Goal: Information Seeking & Learning: Learn about a topic

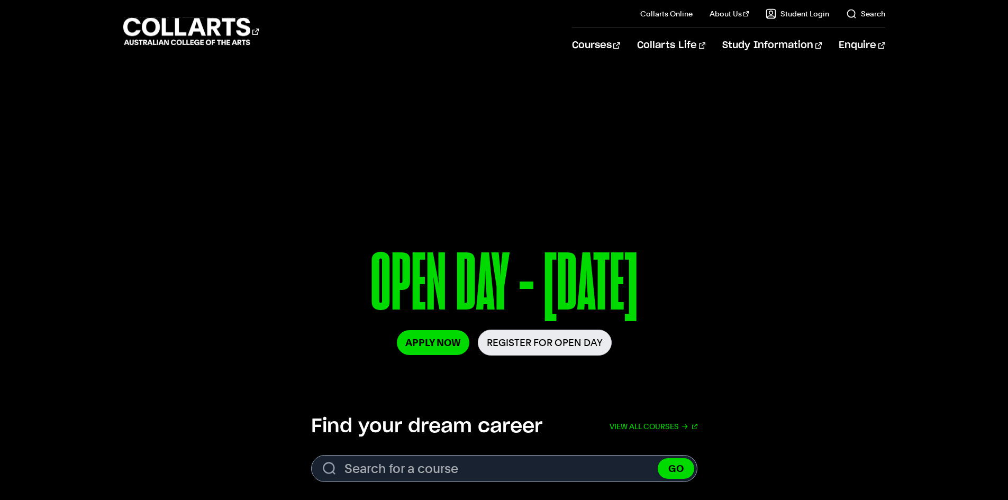
drag, startPoint x: 206, startPoint y: 323, endPoint x: 213, endPoint y: 323, distance: 6.9
click at [206, 323] on div "OPEN DAY - [DATE] Apply Now Register for Open Day" at bounding box center [504, 311] width 762 height 139
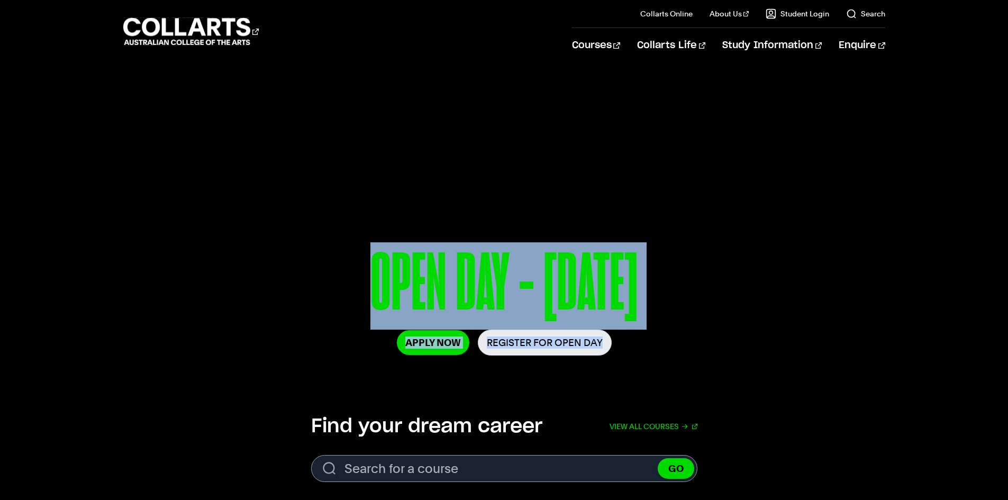
drag, startPoint x: 698, startPoint y: 324, endPoint x: 805, endPoint y: 377, distance: 120.0
click at [805, 377] on div "OPEN DAY - [DATE] Apply Now Register for Open Day" at bounding box center [504, 301] width 1008 height 159
click at [805, 377] on div "OPEN DAY - [DATE] Apply Now Register for Open Day" at bounding box center [504, 311] width 762 height 139
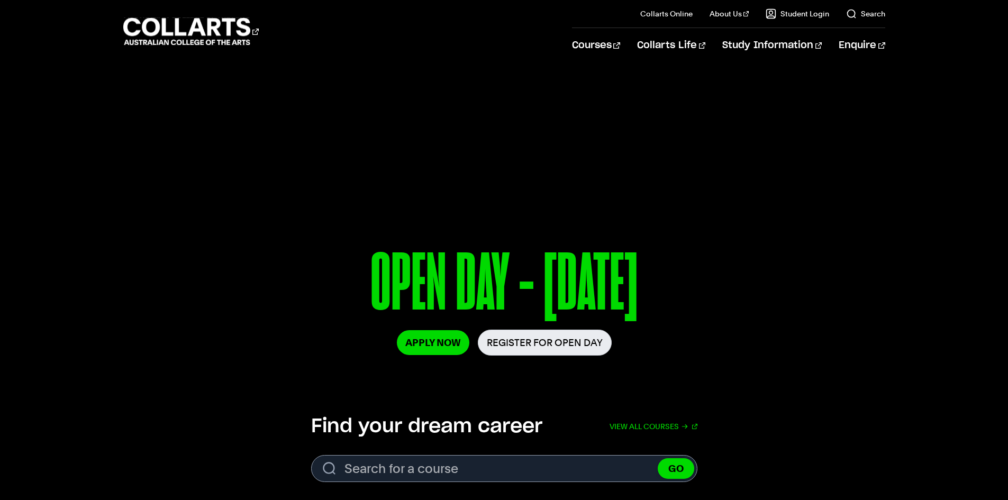
click at [828, 353] on div "OPEN DAY - [DATE] Apply Now Register for Open Day" at bounding box center [504, 311] width 762 height 139
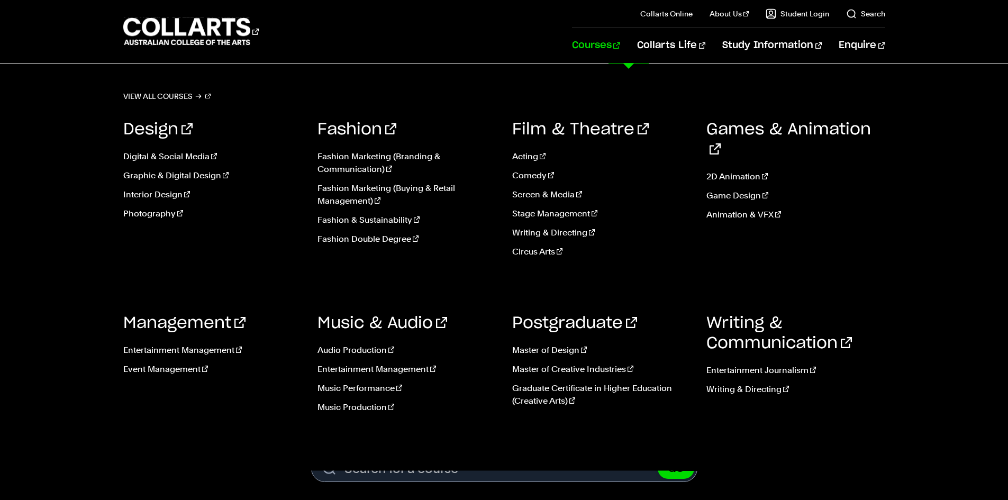
click at [620, 47] on link "Courses" at bounding box center [596, 45] width 48 height 35
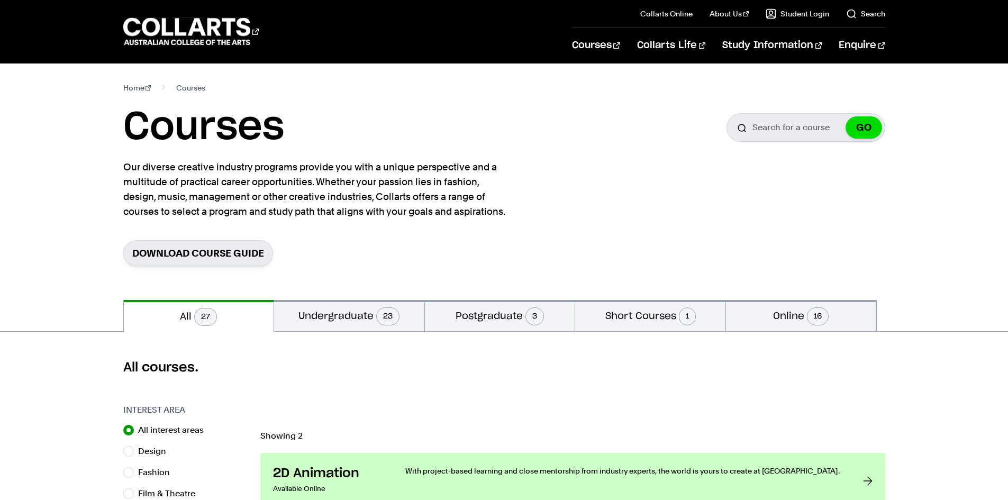
drag, startPoint x: 7, startPoint y: 299, endPoint x: 44, endPoint y: 283, distance: 40.3
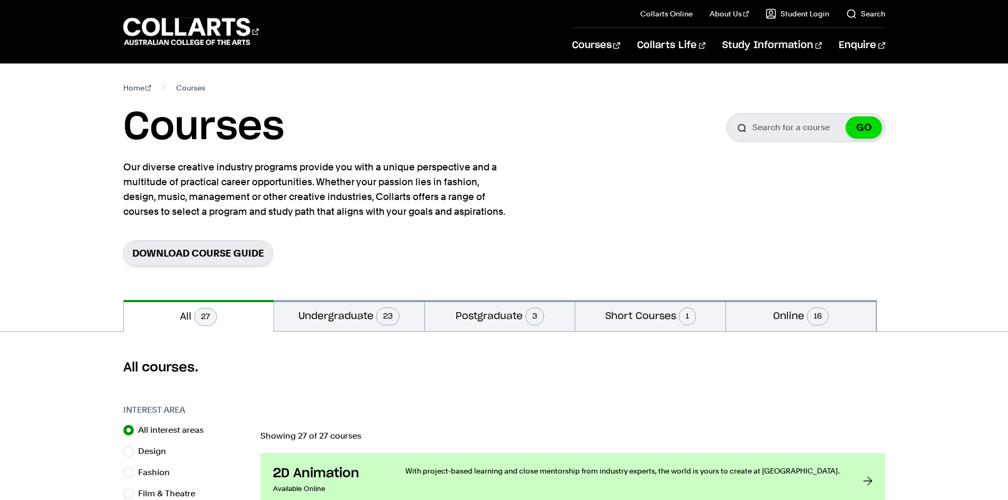
click at [660, 170] on section "Home Courses Courses Search for a course GO Our diverse creative industry progr…" at bounding box center [504, 182] width 762 height 237
click at [771, 83] on nav "Home Courses" at bounding box center [504, 87] width 762 height 15
click at [953, 177] on div "Home Courses Courses Search for a course GO Our diverse creative industry progr…" at bounding box center [505, 182] width 934 height 237
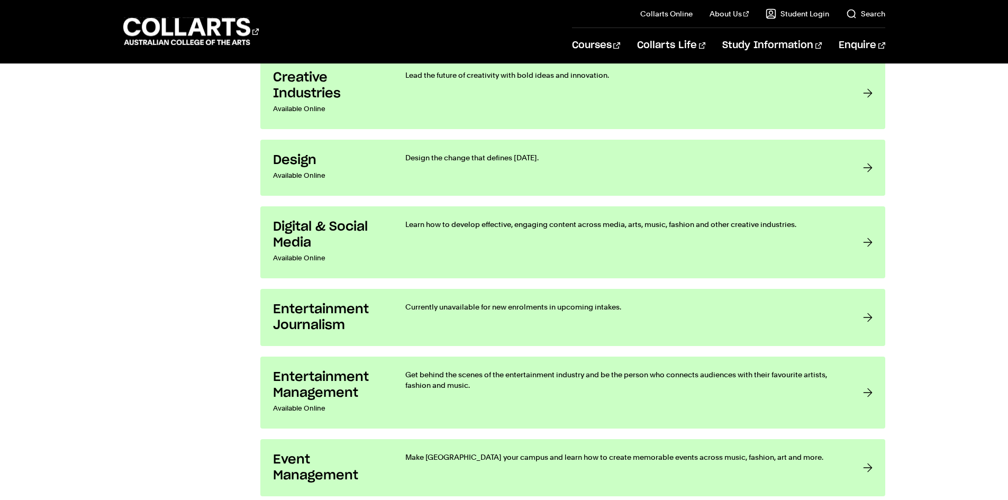
scroll to position [900, 0]
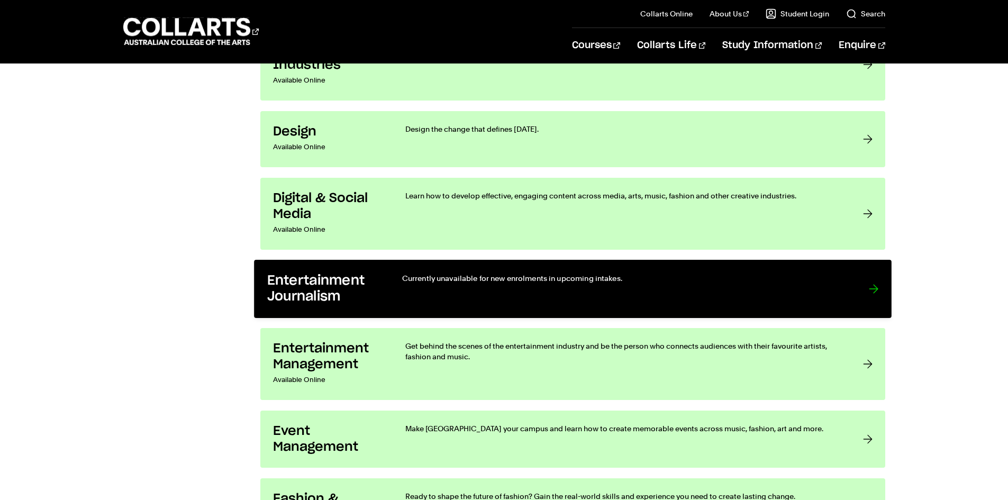
drag, startPoint x: 293, startPoint y: 271, endPoint x: 321, endPoint y: 277, distance: 28.8
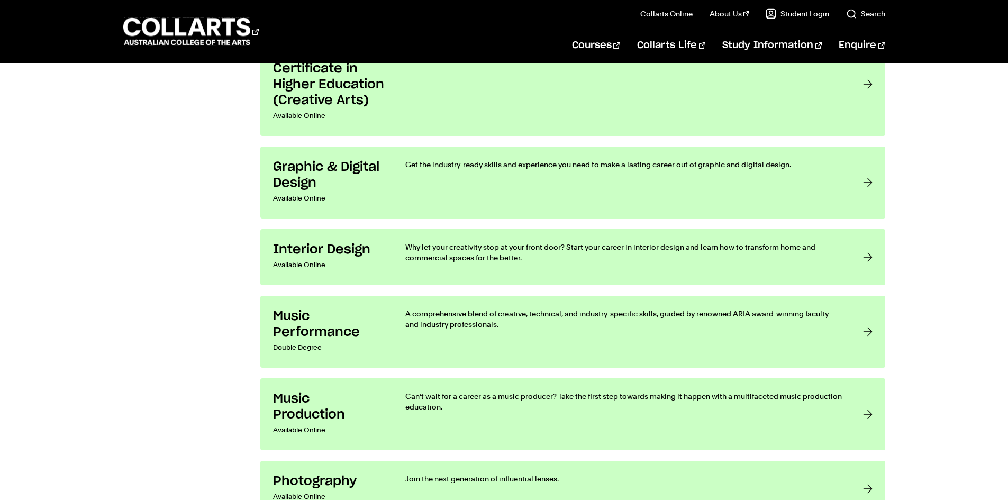
scroll to position [0, 0]
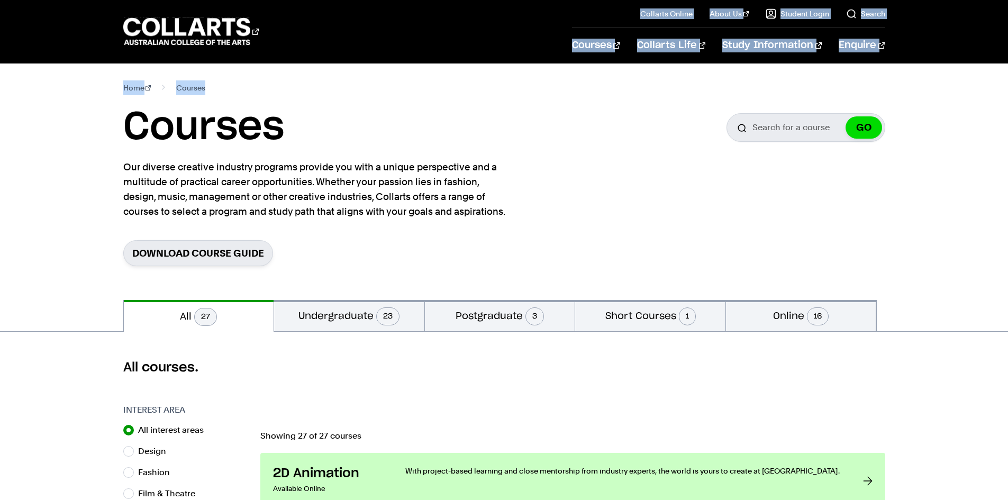
drag, startPoint x: 764, startPoint y: 31, endPoint x: 932, endPoint y: 77, distance: 174.0
click at [932, 77] on div "Home Courses Courses Search for a course GO Our diverse creative industry progr…" at bounding box center [505, 182] width 934 height 237
drag, startPoint x: 784, startPoint y: 41, endPoint x: 534, endPoint y: 25, distance: 250.8
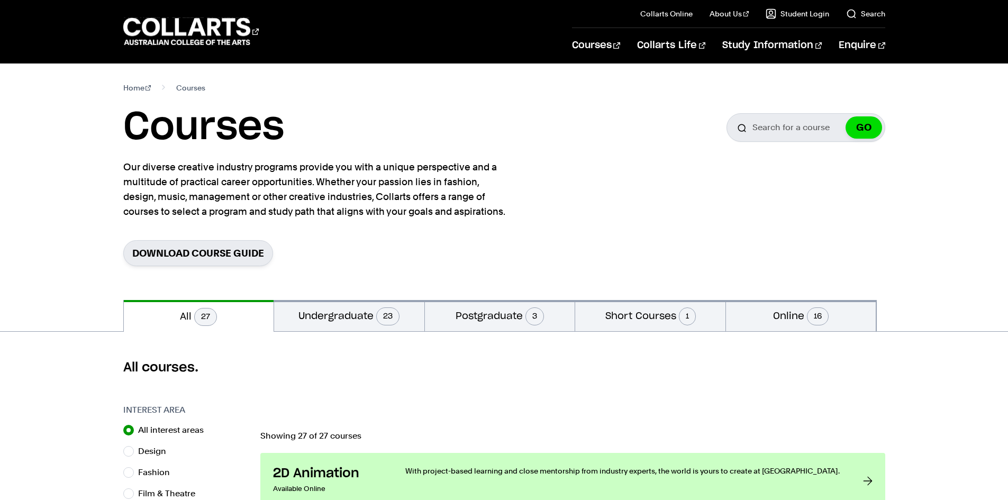
click at [534, 25] on div "Courses" at bounding box center [339, 31] width 433 height 30
drag, startPoint x: 85, startPoint y: 33, endPoint x: 327, endPoint y: 52, distance: 243.1
click at [327, 52] on div "Courses Collarts Online Study 100% online About Us History & Values Strategic P…" at bounding box center [505, 31] width 934 height 63
drag, startPoint x: 327, startPoint y: 52, endPoint x: 313, endPoint y: 60, distance: 16.6
click at [321, 56] on div "Courses Collarts Online Study 100% online About Us History & Values Strategic P…" at bounding box center [505, 31] width 934 height 63
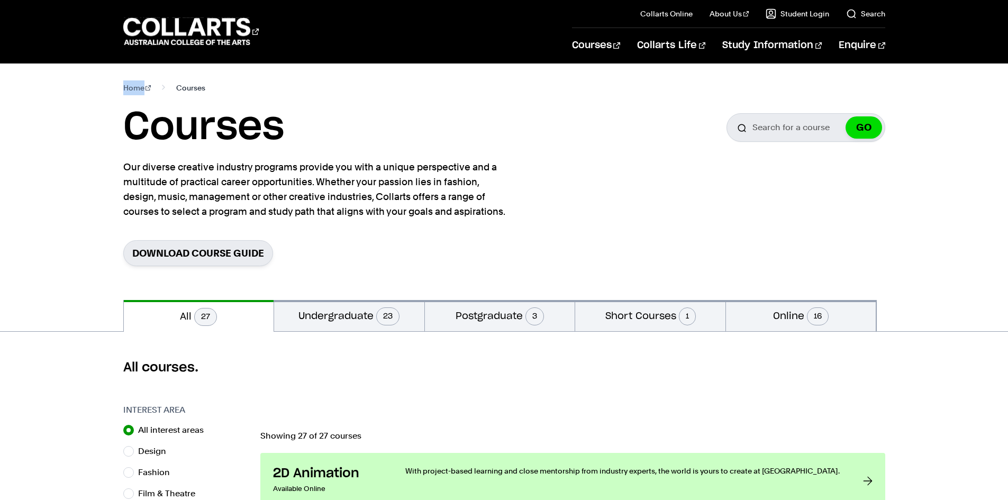
drag, startPoint x: 120, startPoint y: 91, endPoint x: 189, endPoint y: 94, distance: 69.4
click at [184, 94] on div "Home Courses Courses Search for a course GO Our diverse creative industry progr…" at bounding box center [505, 182] width 934 height 237
drag, startPoint x: 199, startPoint y: 95, endPoint x: 225, endPoint y: 94, distance: 26.0
click at [200, 95] on nav "Home Courses" at bounding box center [504, 87] width 762 height 15
drag, startPoint x: 225, startPoint y: 94, endPoint x: 0, endPoint y: 90, distance: 224.9
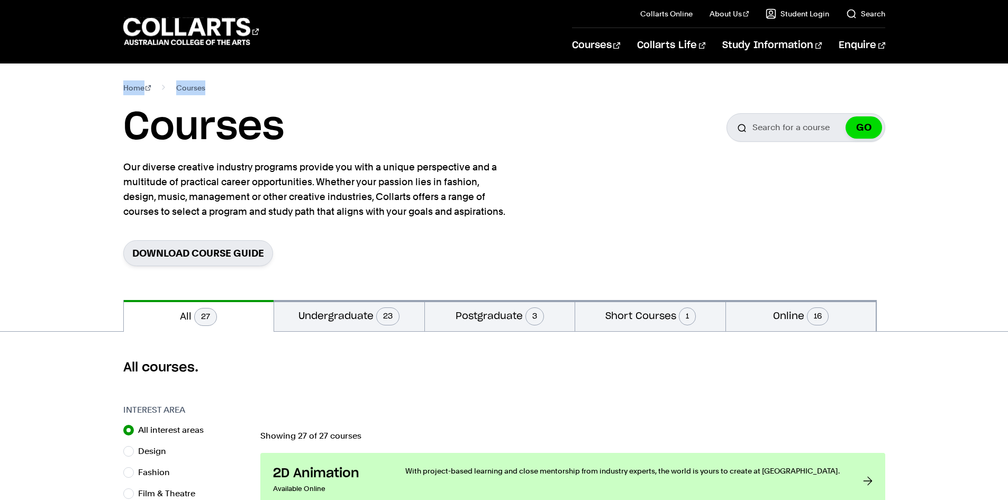
drag, startPoint x: 0, startPoint y: 103, endPoint x: 0, endPoint y: 123, distance: 20.1
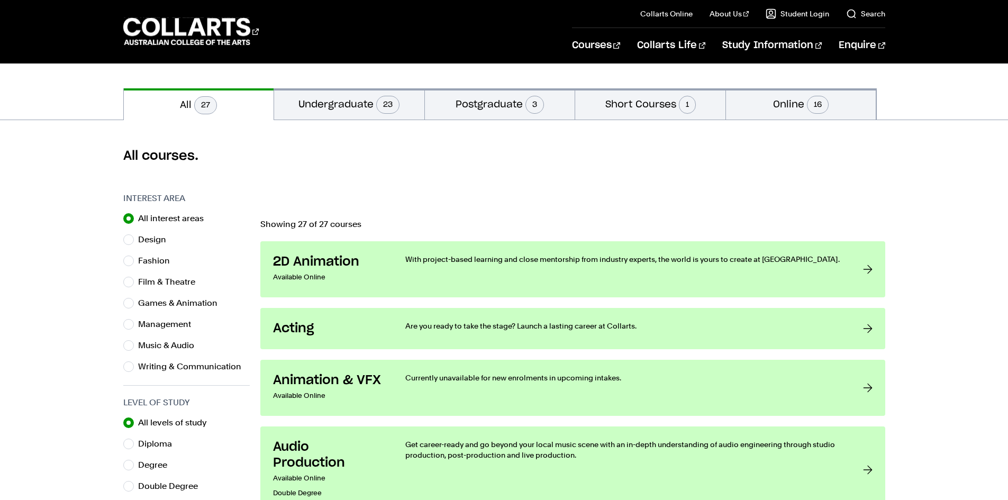
click at [388, 158] on h2 "All courses." at bounding box center [504, 156] width 762 height 17
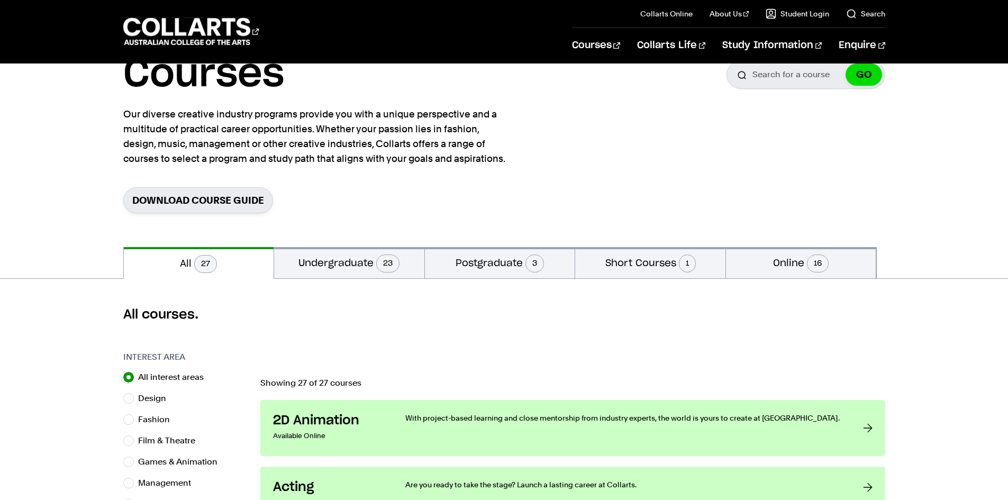
click at [367, 178] on section "Home Courses Courses Search for a course GO Our diverse creative industry progr…" at bounding box center [504, 129] width 762 height 237
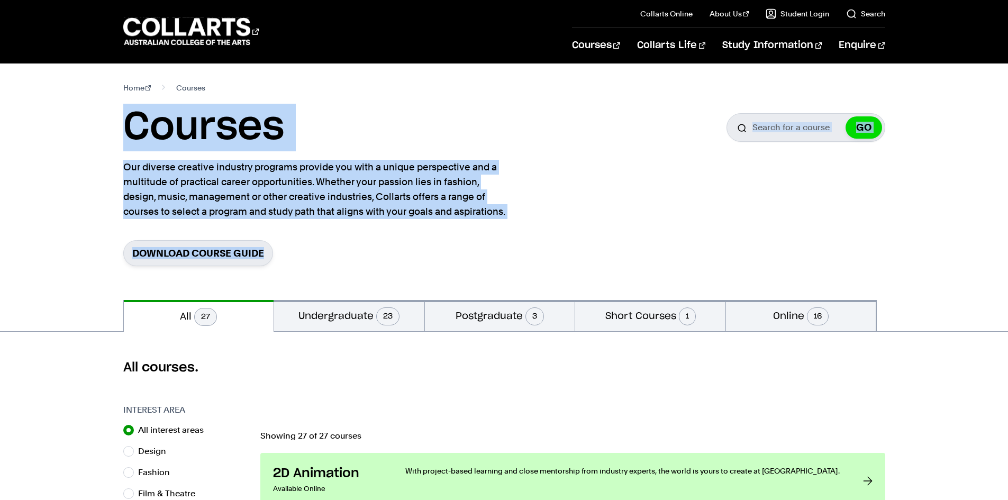
drag, startPoint x: 266, startPoint y: 182, endPoint x: 527, endPoint y: 276, distance: 277.9
click at [527, 276] on div "Home Courses Courses Search for a course GO Our diverse creative industry progr…" at bounding box center [505, 182] width 934 height 237
click at [522, 276] on section "Home Courses Courses Search for a course GO Our diverse creative industry progr…" at bounding box center [504, 182] width 762 height 237
drag, startPoint x: 434, startPoint y: 267, endPoint x: 69, endPoint y: 151, distance: 383.3
click at [69, 151] on div "Home Courses Courses Search for a course GO Our diverse creative industry progr…" at bounding box center [505, 182] width 934 height 237
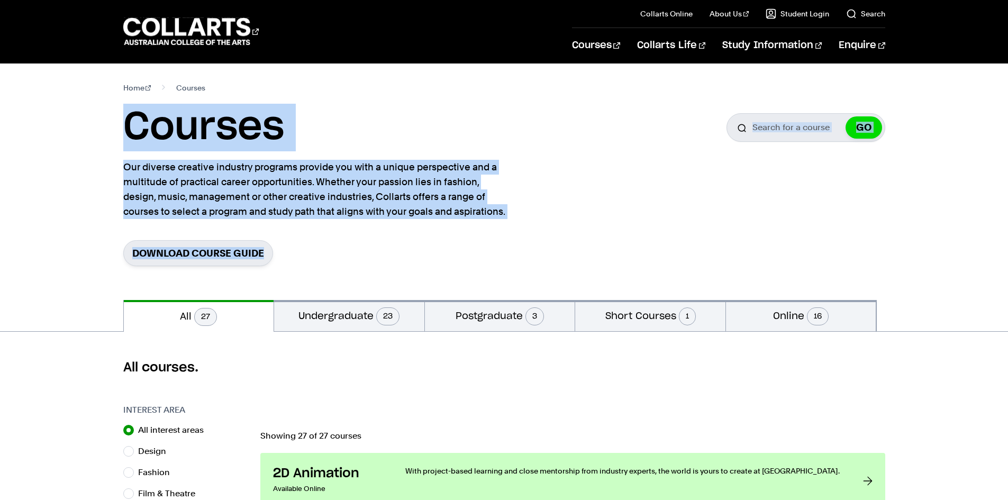
click at [69, 151] on div "Home Courses Courses Search for a course GO Our diverse creative industry progr…" at bounding box center [505, 182] width 934 height 237
drag, startPoint x: 80, startPoint y: 129, endPoint x: 381, endPoint y: 259, distance: 327.4
click at [381, 259] on div "Home Courses Courses Search for a course GO Our diverse creative industry progr…" at bounding box center [505, 182] width 934 height 237
click at [381, 259] on div "Download Course Guide" at bounding box center [504, 253] width 762 height 26
drag, startPoint x: 418, startPoint y: 270, endPoint x: 123, endPoint y: 131, distance: 326.0
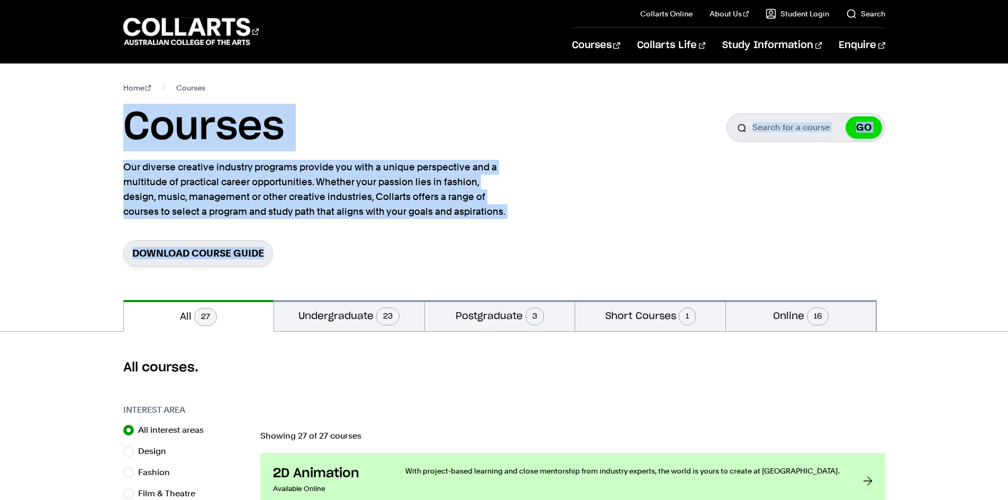
click at [123, 131] on section "Home Courses Courses Search for a course GO Our diverse creative industry progr…" at bounding box center [504, 182] width 762 height 237
click at [123, 131] on h1 "Courses" at bounding box center [203, 128] width 161 height 48
drag, startPoint x: 123, startPoint y: 131, endPoint x: 314, endPoint y: 245, distance: 222.6
click at [314, 245] on section "Home Courses Courses Search for a course GO Our diverse creative industry progr…" at bounding box center [504, 182] width 762 height 237
click at [314, 245] on div "Download Course Guide" at bounding box center [504, 253] width 762 height 26
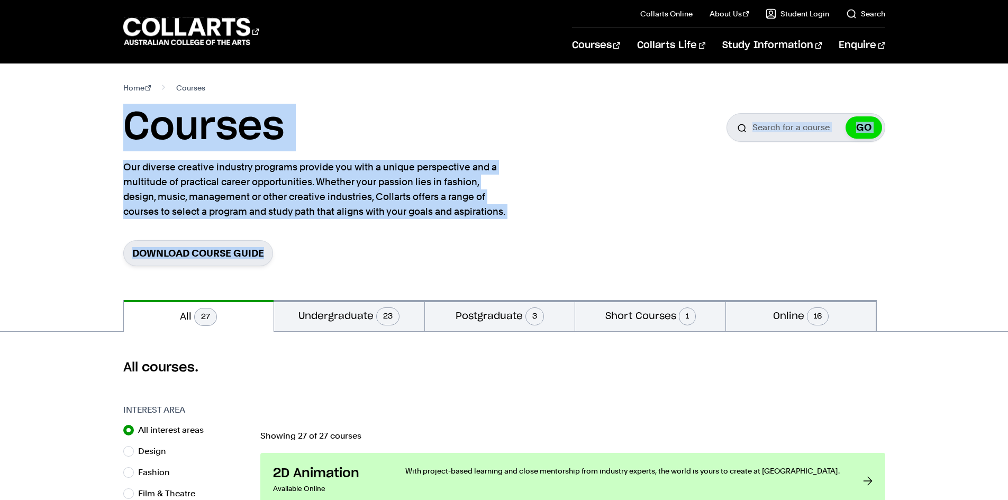
drag, startPoint x: 372, startPoint y: 267, endPoint x: 51, endPoint y: 101, distance: 360.7
click at [51, 101] on div "Home Courses Courses Search for a course GO Our diverse creative industry progr…" at bounding box center [505, 182] width 934 height 237
drag, startPoint x: 53, startPoint y: 121, endPoint x: 361, endPoint y: 290, distance: 351.2
click at [361, 290] on div "Home Courses Courses Search for a course GO Our diverse creative industry progr…" at bounding box center [505, 182] width 934 height 237
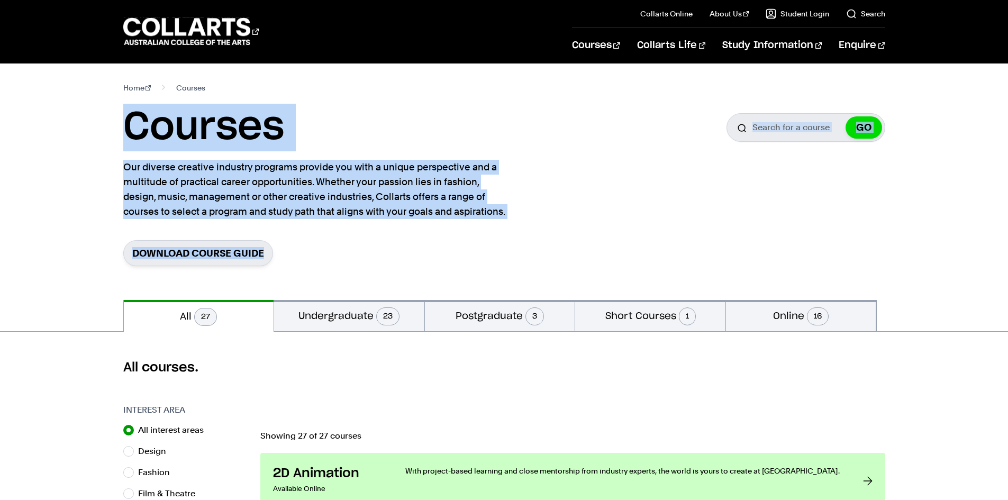
click at [361, 290] on section "Home Courses Courses Search for a course GO Our diverse creative industry progr…" at bounding box center [504, 182] width 762 height 237
drag, startPoint x: 379, startPoint y: 279, endPoint x: 55, endPoint y: 122, distance: 359.8
click at [55, 122] on div "Home Courses Courses Search for a course GO Our diverse creative industry progr…" at bounding box center [505, 182] width 934 height 237
drag, startPoint x: 77, startPoint y: 129, endPoint x: 377, endPoint y: 256, distance: 325.8
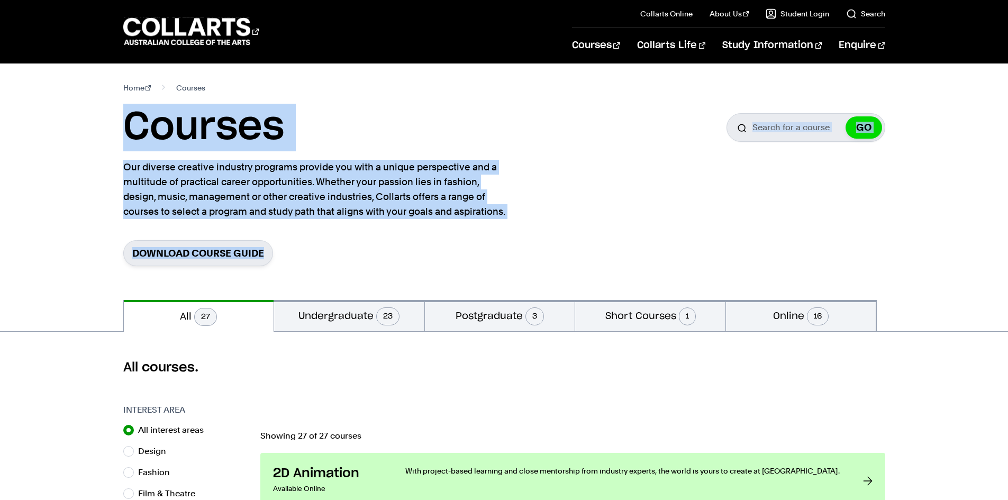
click at [377, 253] on div "Home Courses Courses Search for a course GO Our diverse creative industry progr…" at bounding box center [505, 182] width 934 height 237
click at [377, 257] on div "Download Course Guide" at bounding box center [504, 253] width 762 height 26
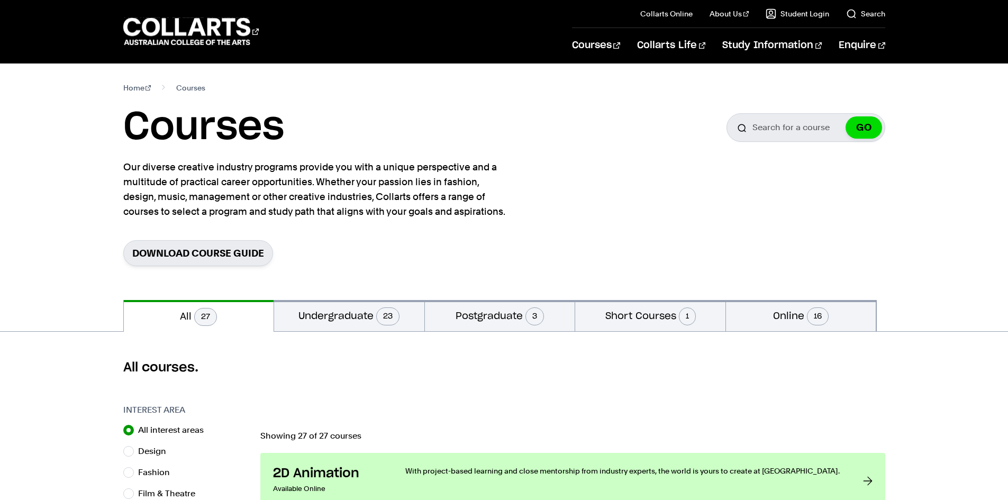
click at [679, 235] on section "Home Courses Courses Search for a course GO Our diverse creative industry progr…" at bounding box center [504, 182] width 762 height 237
click at [687, 228] on section "Home Courses Courses Search for a course GO Our diverse creative industry progr…" at bounding box center [504, 182] width 762 height 237
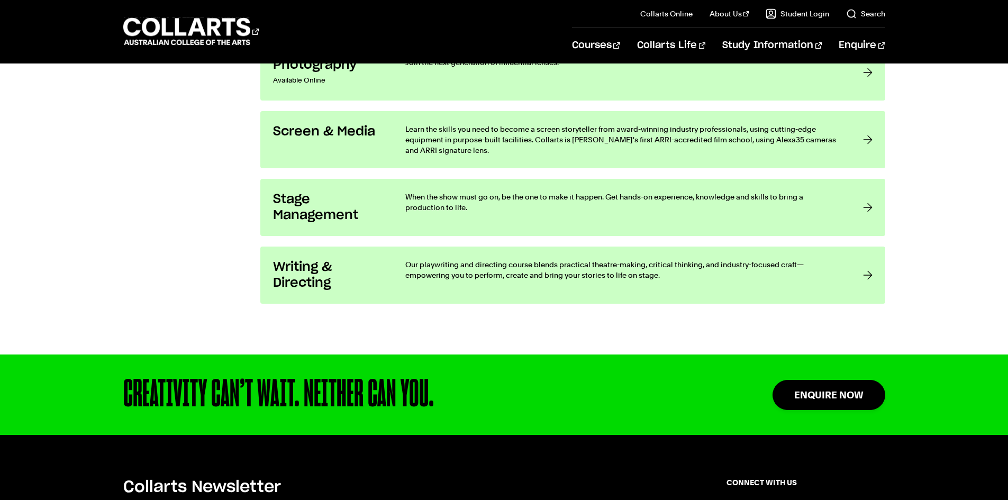
scroll to position [2503, 0]
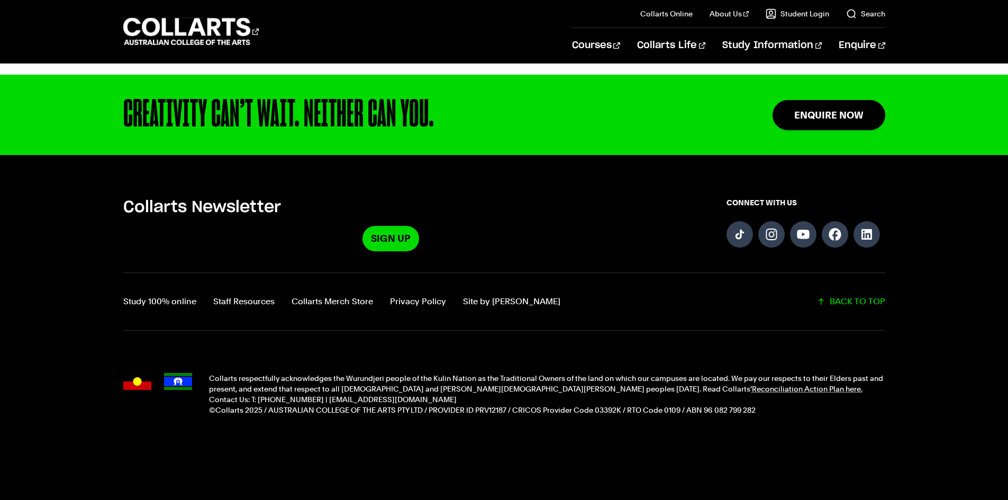
click at [624, 216] on h5 "Collarts Newsletter" at bounding box center [391, 207] width 536 height 20
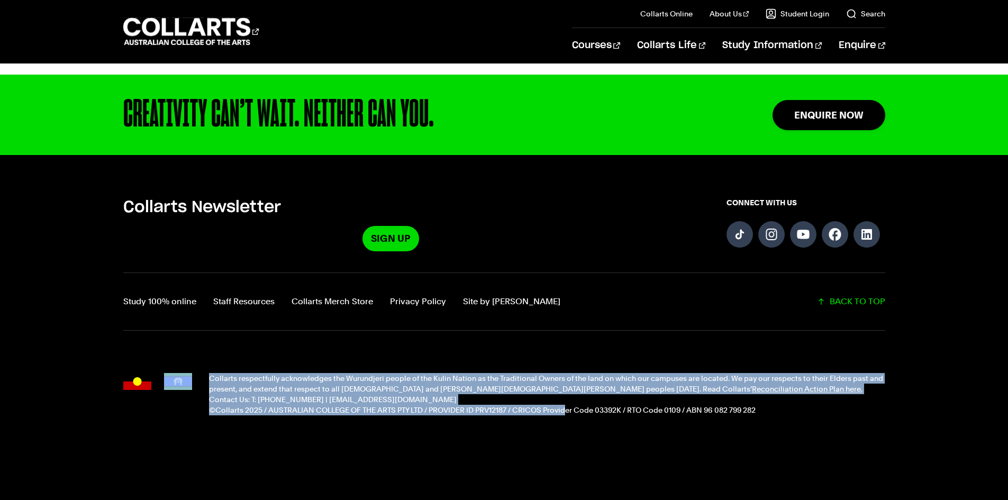
drag, startPoint x: 190, startPoint y: 364, endPoint x: 569, endPoint y: 474, distance: 395.1
click at [569, 474] on footer "Collarts Newsletter Sign Up CONNECT WITH US Study 100% online Staff Resources C…" at bounding box center [504, 327] width 1008 height 345
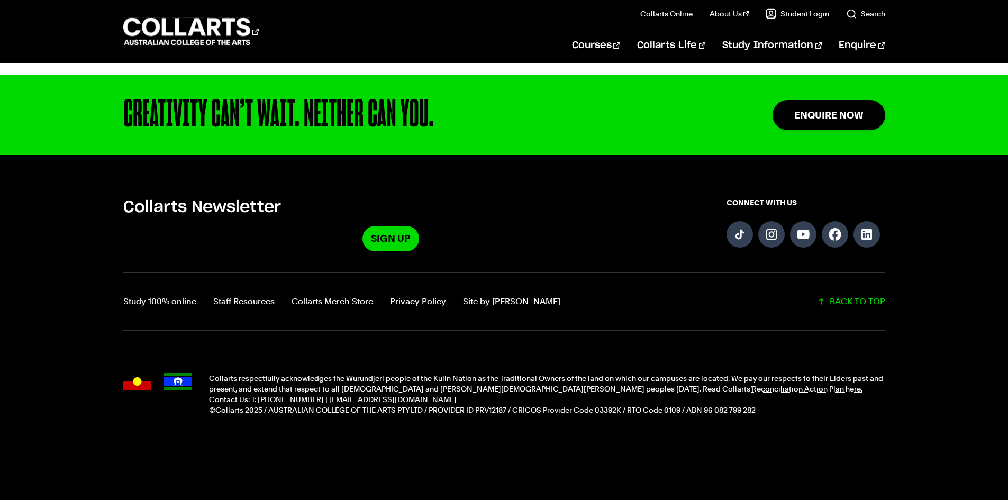
click at [569, 469] on footer "Collarts Newsletter Sign Up CONNECT WITH US Study 100% online Staff Resources C…" at bounding box center [504, 327] width 1008 height 345
drag, startPoint x: 840, startPoint y: 424, endPoint x: 690, endPoint y: 241, distance: 236.6
click at [690, 241] on div "Collarts Newsletter Sign Up CONNECT WITH US Study 100% online Staff Resources C…" at bounding box center [505, 316] width 934 height 239
click at [640, 220] on section "Collarts Newsletter Sign Up" at bounding box center [391, 223] width 536 height 53
drag, startPoint x: 665, startPoint y: 198, endPoint x: 837, endPoint y: 463, distance: 315.6
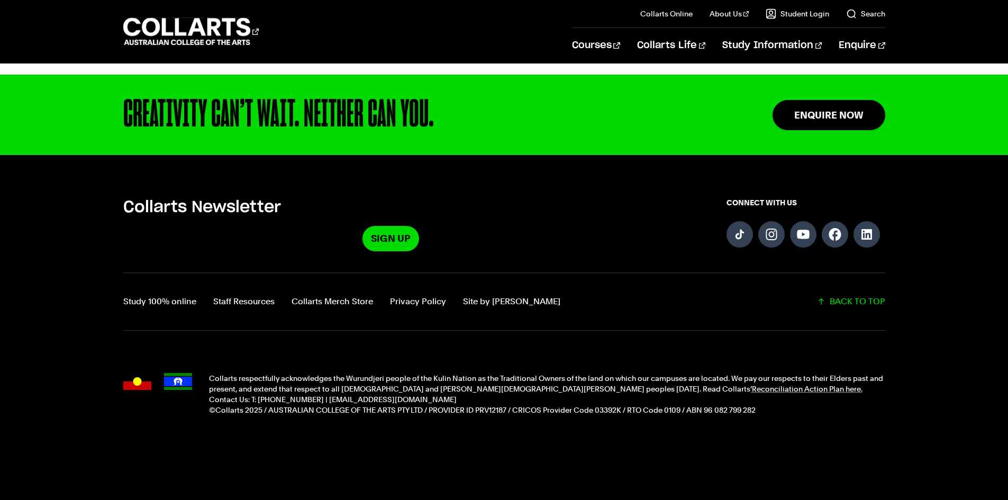
click at [837, 463] on footer "Collarts Newsletter Sign Up CONNECT WITH US Study 100% online Staff Resources C…" at bounding box center [504, 327] width 1008 height 345
drag, startPoint x: 811, startPoint y: 443, endPoint x: 566, endPoint y: 222, distance: 329.7
click at [566, 222] on footer "Collarts Newsletter Sign Up CONNECT WITH US Study 100% online Staff Resources C…" at bounding box center [504, 327] width 1008 height 345
click at [566, 222] on section "Collarts Newsletter Sign Up" at bounding box center [391, 223] width 536 height 53
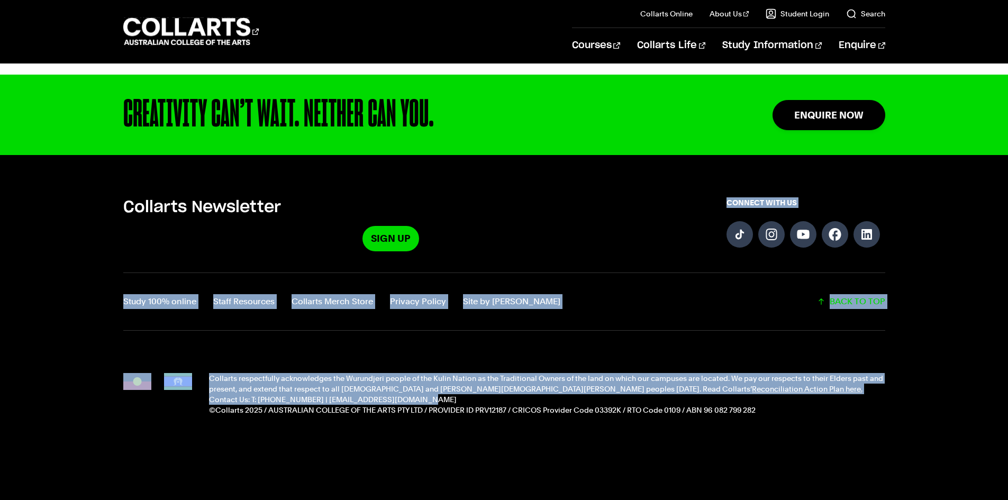
drag, startPoint x: 564, startPoint y: 224, endPoint x: 824, endPoint y: 407, distance: 318.0
click at [826, 405] on div "Collarts Newsletter Sign Up CONNECT WITH US Study 100% online Staff Resources C…" at bounding box center [505, 316] width 934 height 239
click at [821, 412] on p "©Collarts 2025 / AUSTRALIAN COLLEGE OF THE ARTS PTY LTD / PROVIDER ID PRV12187 …" at bounding box center [547, 410] width 676 height 11
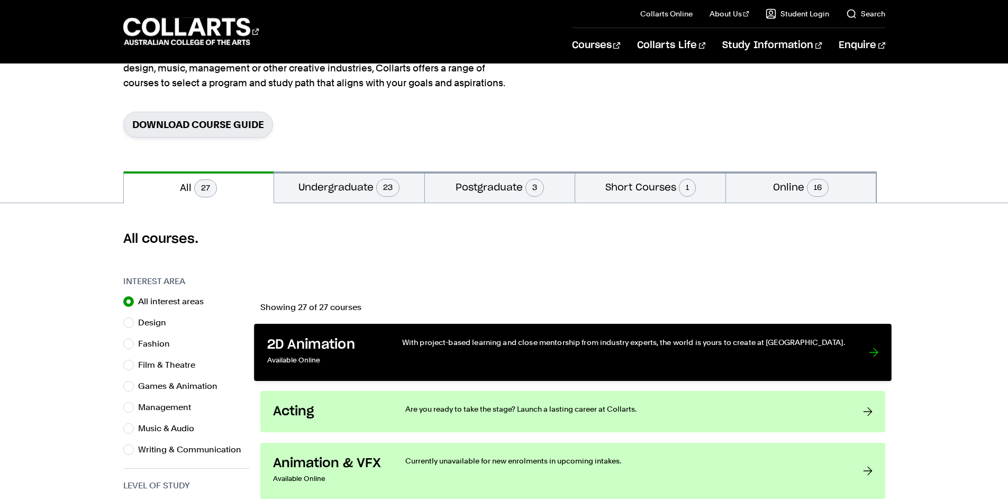
scroll to position [0, 0]
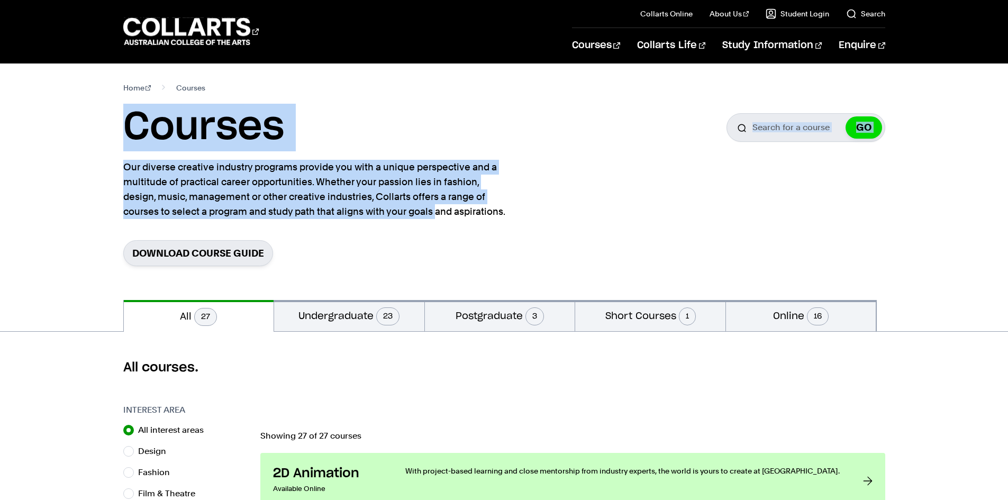
drag, startPoint x: 80, startPoint y: 129, endPoint x: 392, endPoint y: 249, distance: 334.7
click at [384, 237] on div "Home Courses Courses Search for a course GO Our diverse creative industry progr…" at bounding box center [505, 182] width 934 height 237
click at [401, 256] on div "Download Course Guide" at bounding box center [504, 253] width 762 height 26
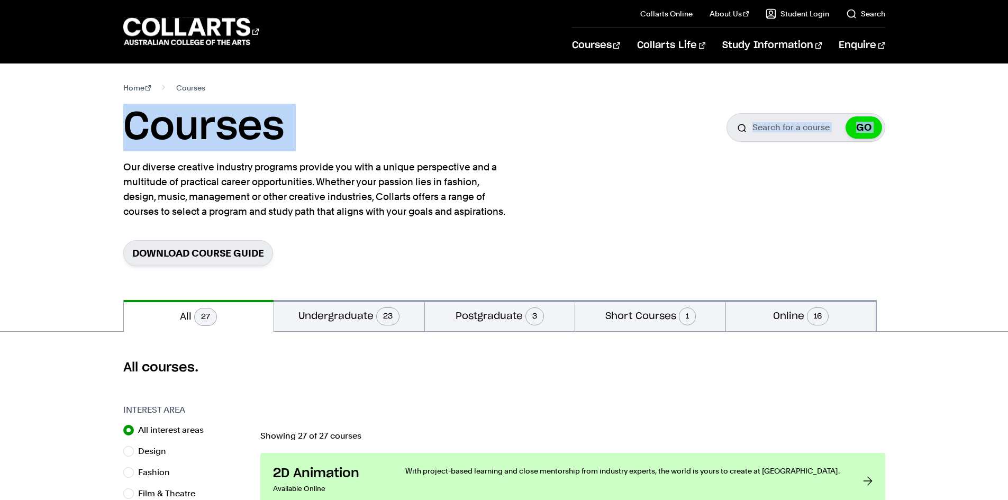
drag, startPoint x: 401, startPoint y: 256, endPoint x: 99, endPoint y: 153, distance: 318.3
click at [118, 157] on div "Home Courses Courses Search for a course GO Our diverse creative industry progr…" at bounding box center [505, 182] width 934 height 237
click at [99, 153] on div "Home Courses Courses Search for a course GO Our diverse creative industry progr…" at bounding box center [505, 182] width 934 height 237
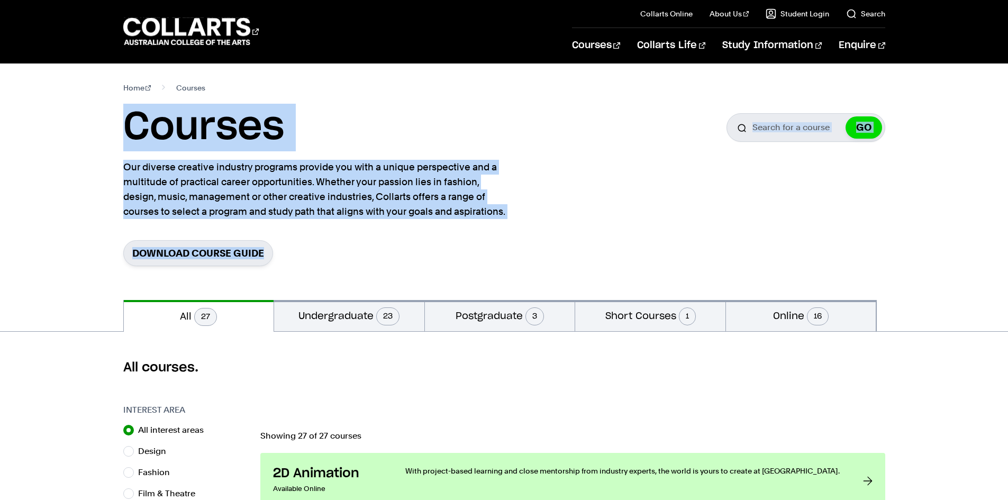
drag, startPoint x: 83, startPoint y: 128, endPoint x: 383, endPoint y: 262, distance: 328.6
click at [383, 262] on div "Home Courses Courses Search for a course GO Our diverse creative industry progr…" at bounding box center [505, 182] width 934 height 237
click at [383, 261] on div "Download Course Guide" at bounding box center [504, 253] width 762 height 26
click at [323, 259] on div "Download Course Guide" at bounding box center [504, 253] width 762 height 26
drag, startPoint x: 302, startPoint y: 270, endPoint x: 112, endPoint y: 151, distance: 224.4
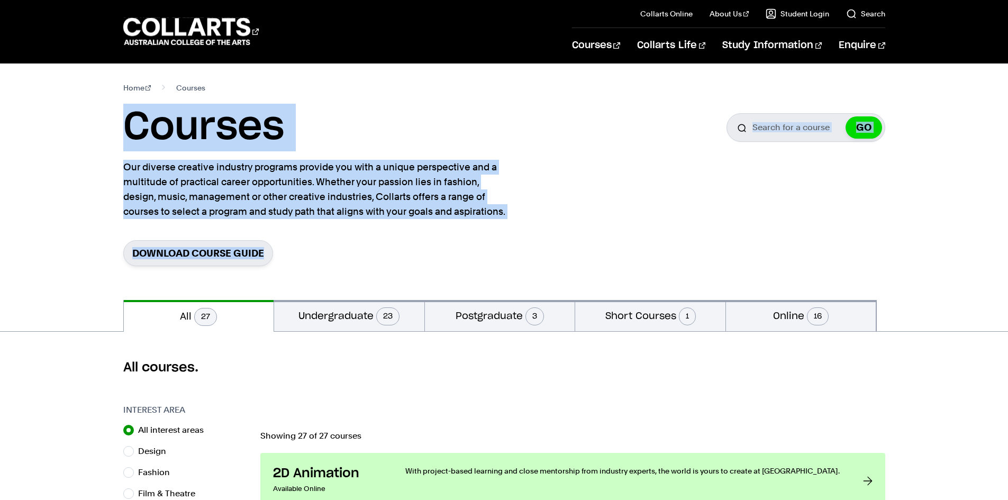
click at [112, 151] on div "Home Courses Courses Search for a course GO Our diverse creative industry progr…" at bounding box center [505, 182] width 934 height 237
click at [109, 150] on div "Home Courses Courses Search for a course GO Our diverse creative industry progr…" at bounding box center [505, 182] width 934 height 237
drag, startPoint x: 91, startPoint y: 124, endPoint x: 387, endPoint y: 289, distance: 339.3
click at [387, 289] on div "Home Courses Courses Search for a course GO Our diverse creative industry progr…" at bounding box center [505, 182] width 934 height 237
click at [383, 284] on section "Home Courses Courses Search for a course GO Our diverse creative industry progr…" at bounding box center [504, 182] width 762 height 237
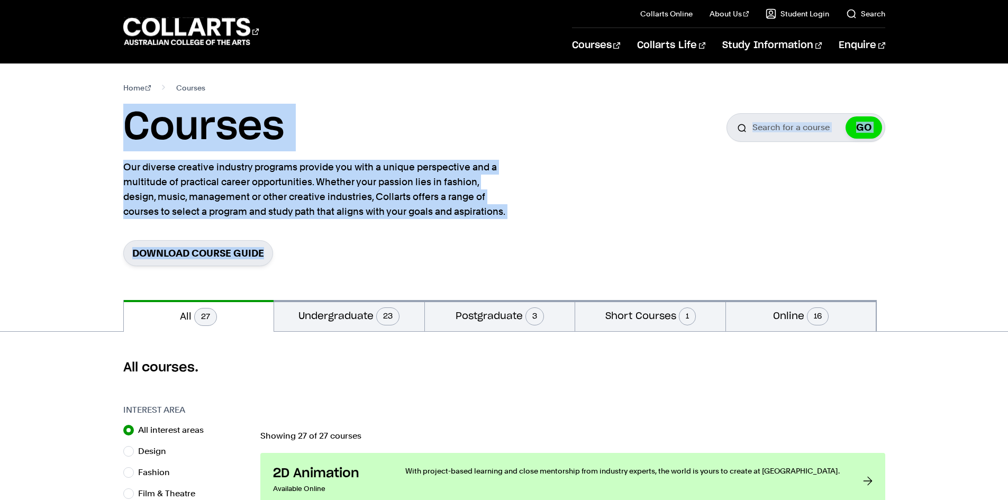
drag, startPoint x: 143, startPoint y: 149, endPoint x: 130, endPoint y: 144, distance: 14.2
click at [130, 144] on section "Home Courses Courses Search for a course GO Our diverse creative industry progr…" at bounding box center [504, 182] width 762 height 237
click at [98, 142] on div "Home Courses Courses Search for a course GO Our diverse creative industry progr…" at bounding box center [505, 182] width 934 height 237
drag, startPoint x: 106, startPoint y: 143, endPoint x: 361, endPoint y: 283, distance: 290.6
click at [361, 283] on div "Home Courses Courses Search for a course GO Our diverse creative industry progr…" at bounding box center [505, 182] width 934 height 237
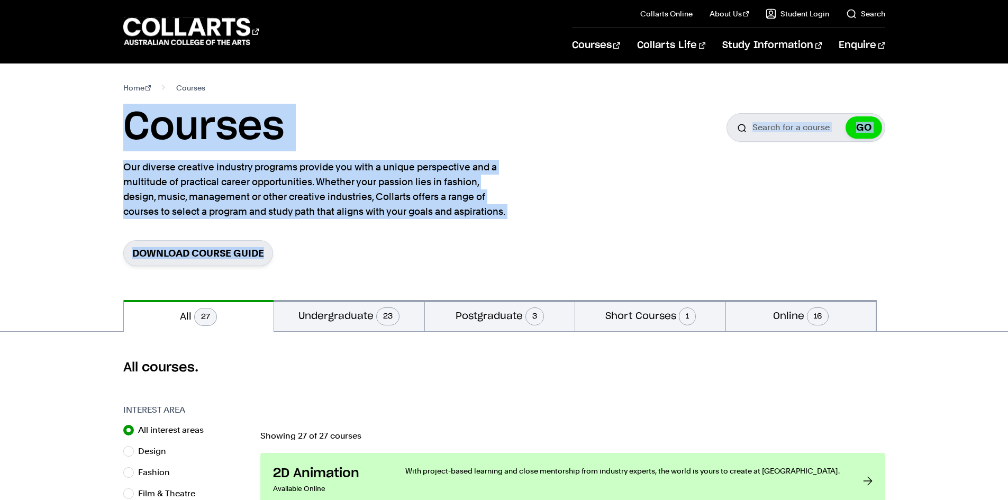
click at [361, 283] on section "Home Courses Courses Search for a course GO Our diverse creative industry progr…" at bounding box center [504, 182] width 762 height 237
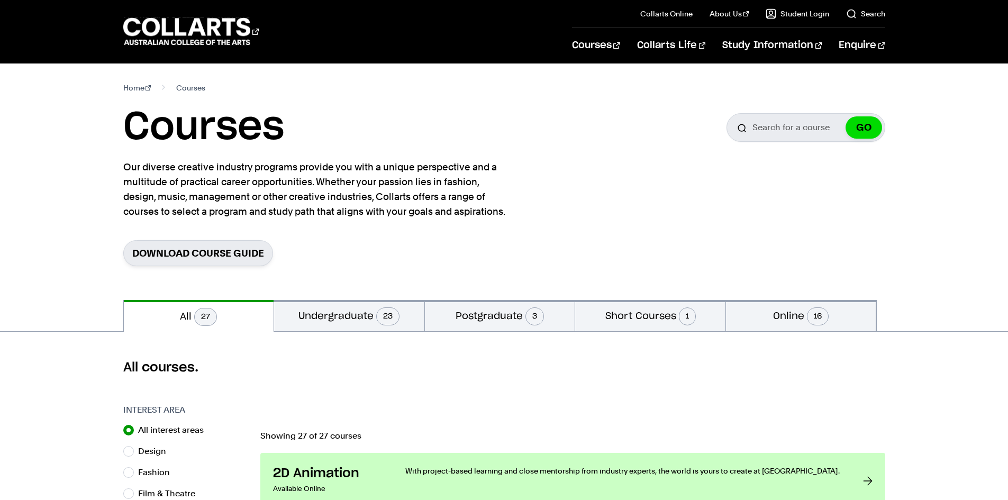
click at [357, 256] on div "Download Course Guide" at bounding box center [504, 253] width 762 height 26
drag, startPoint x: 652, startPoint y: 155, endPoint x: 586, endPoint y: 125, distance: 72.0
click at [651, 155] on section "Home Courses Courses Search for a course GO Our diverse creative industry progr…" at bounding box center [504, 182] width 762 height 237
drag, startPoint x: 613, startPoint y: 189, endPoint x: 657, endPoint y: 229, distance: 58.8
click at [657, 229] on section "Home Courses Courses Search for a course GO Our diverse creative industry progr…" at bounding box center [504, 182] width 762 height 237
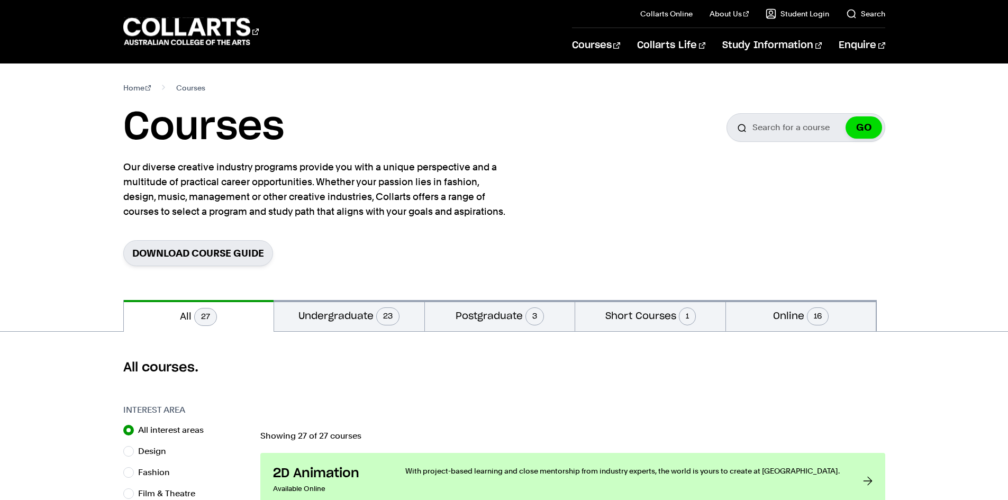
click at [657, 229] on section "Home Courses Courses Search for a course GO Our diverse creative industry progr…" at bounding box center [504, 182] width 762 height 237
click at [620, 172] on section "Home Courses Courses Search for a course GO Our diverse creative industry progr…" at bounding box center [504, 182] width 762 height 237
click at [556, 255] on div "Download Course Guide" at bounding box center [504, 253] width 762 height 26
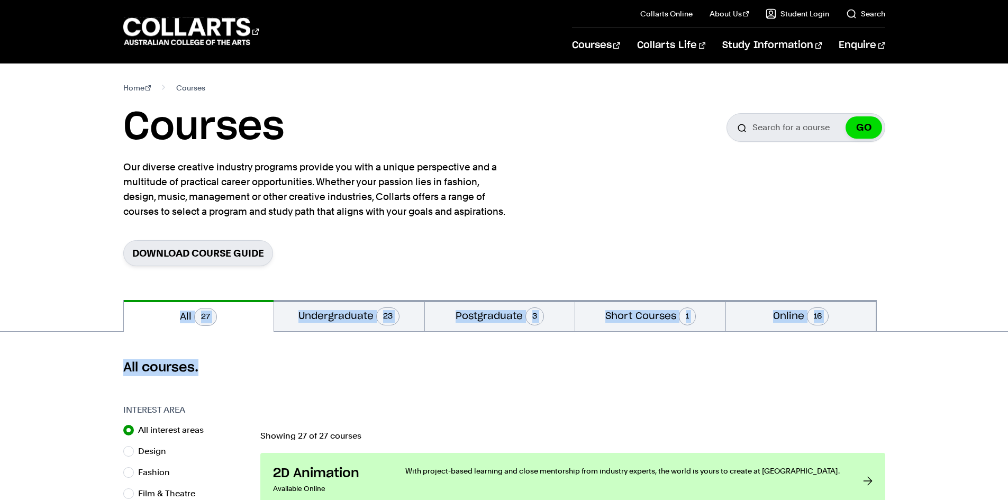
drag, startPoint x: 870, startPoint y: 362, endPoint x: 885, endPoint y: 383, distance: 26.1
click at [885, 383] on div "All courses." at bounding box center [504, 368] width 1008 height 72
drag, startPoint x: 772, startPoint y: 247, endPoint x: 945, endPoint y: 385, distance: 221.4
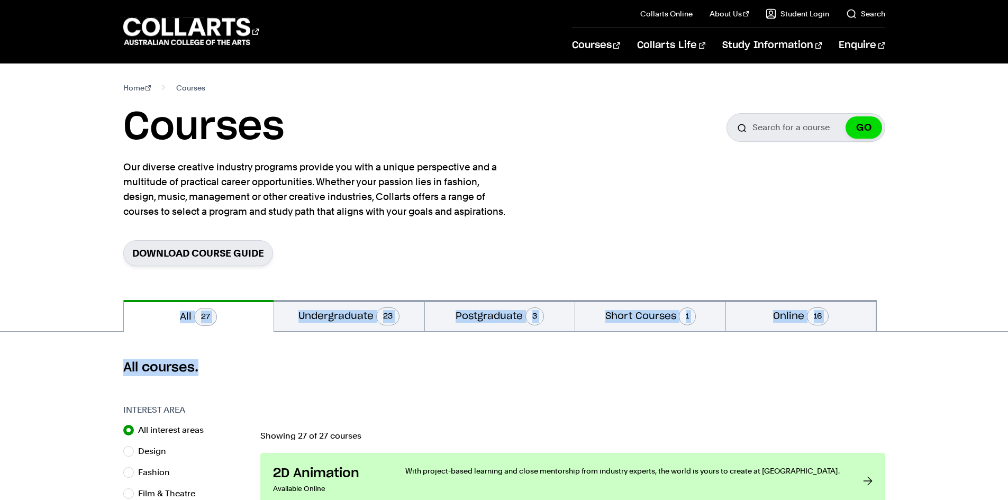
click at [945, 385] on div "All courses." at bounding box center [504, 368] width 1008 height 72
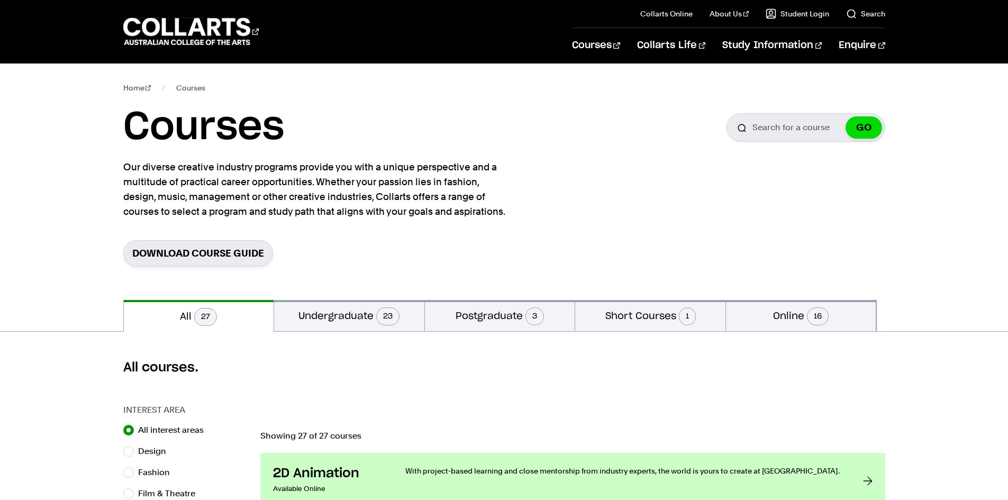
click at [43, 282] on div "Home Courses Courses Search for a course GO Our diverse creative industry progr…" at bounding box center [505, 182] width 934 height 237
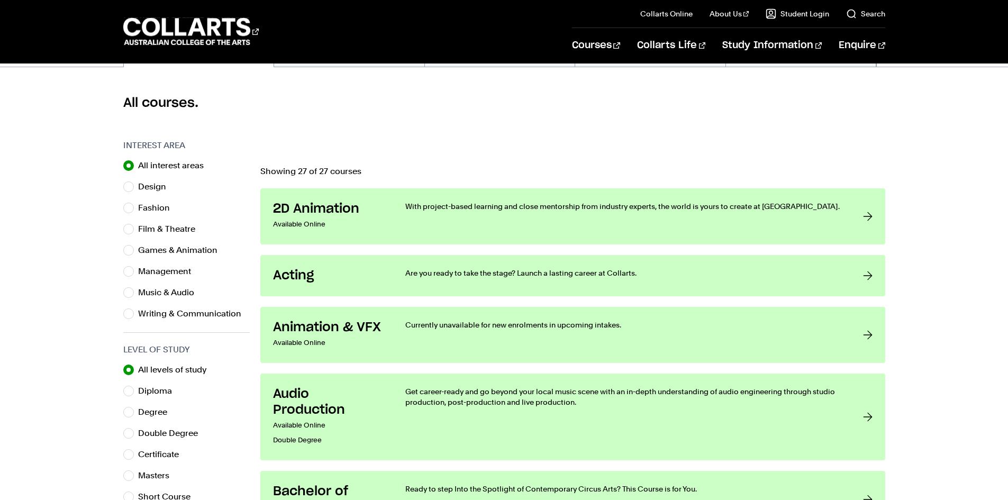
drag, startPoint x: 68, startPoint y: 260, endPoint x: 67, endPoint y: 248, distance: 12.2
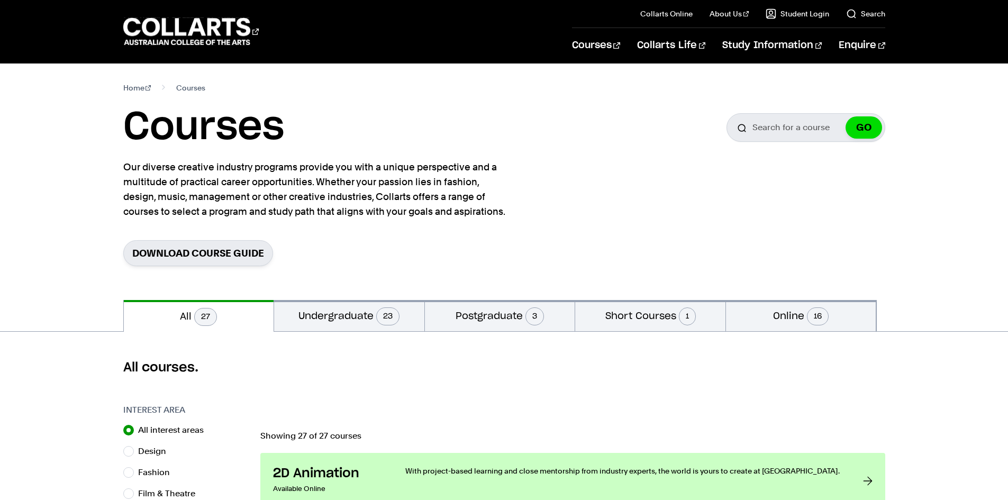
click at [87, 109] on div "Home Courses Courses Search for a course GO Our diverse creative industry progr…" at bounding box center [505, 182] width 934 height 237
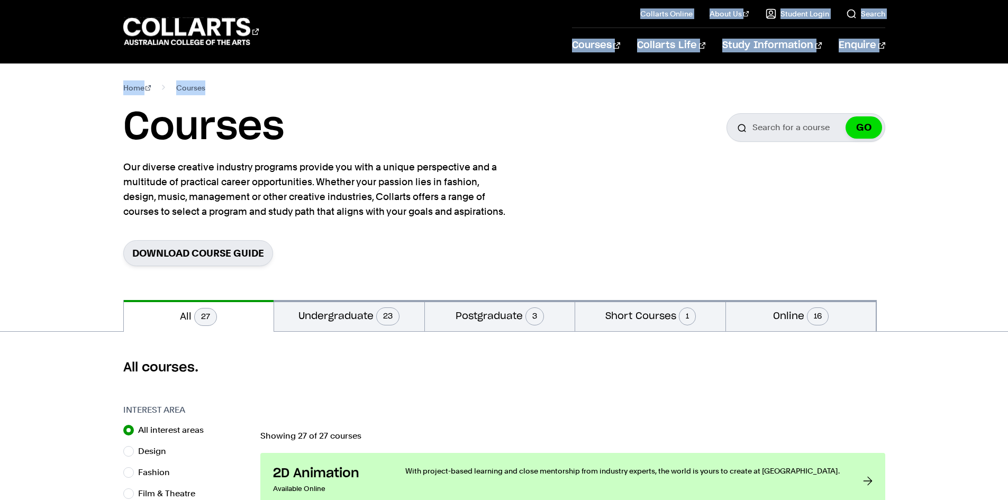
drag, startPoint x: 138, startPoint y: 19, endPoint x: 391, endPoint y: 65, distance: 257.1
click at [391, 65] on section "Home Courses Courses Search for a course GO Our diverse creative industry progr…" at bounding box center [504, 182] width 762 height 237
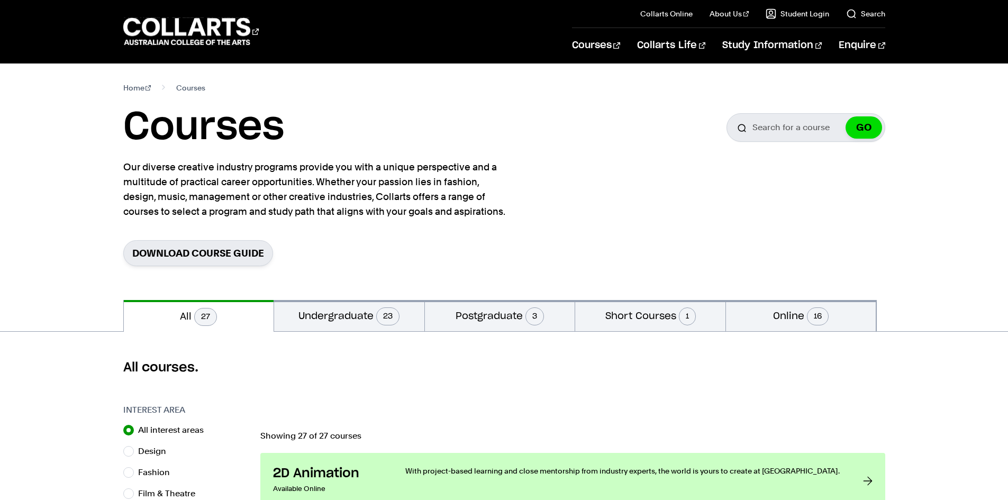
click at [639, 175] on section "Home Courses Courses Search for a course GO Our diverse creative industry progr…" at bounding box center [504, 182] width 762 height 237
